Goal: Find specific page/section: Find specific page/section

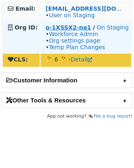
click at [54, 29] on strong "o-1XSSX2-na1" at bounding box center [67, 27] width 45 height 7
